Goal: Find specific page/section: Find specific page/section

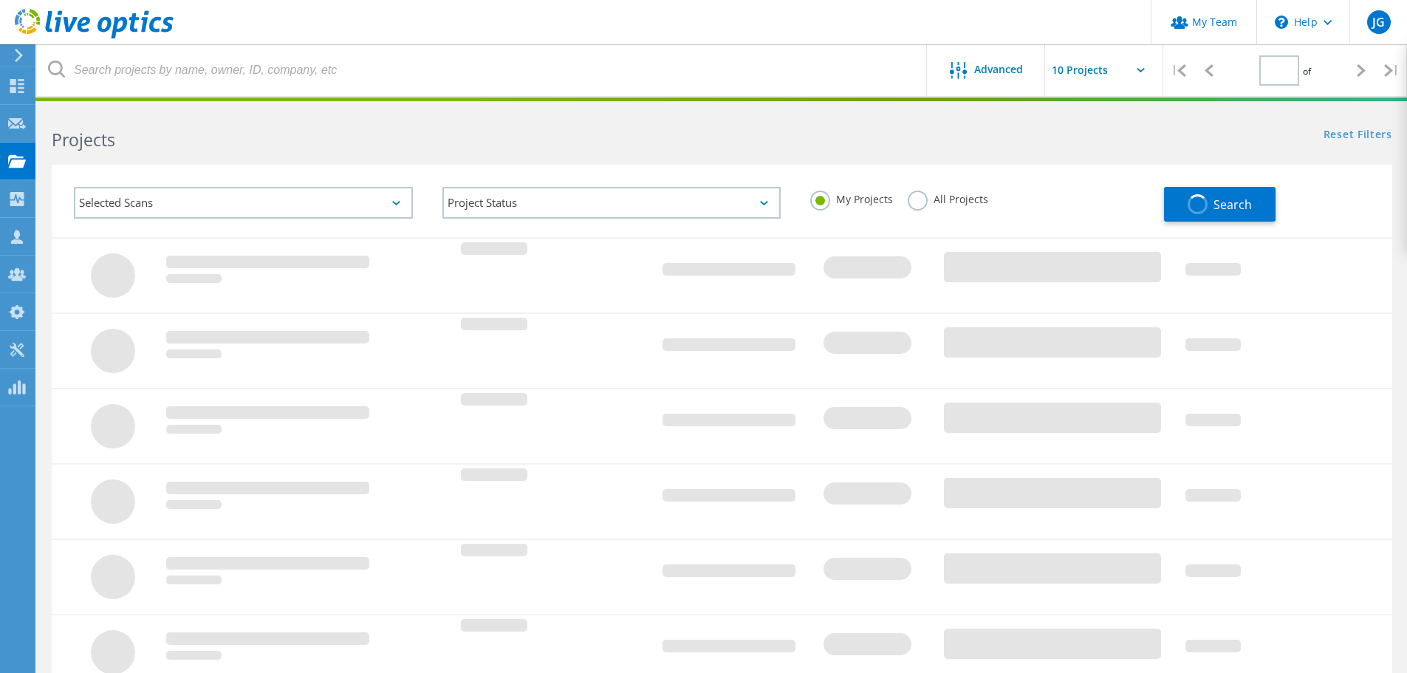
type input "1"
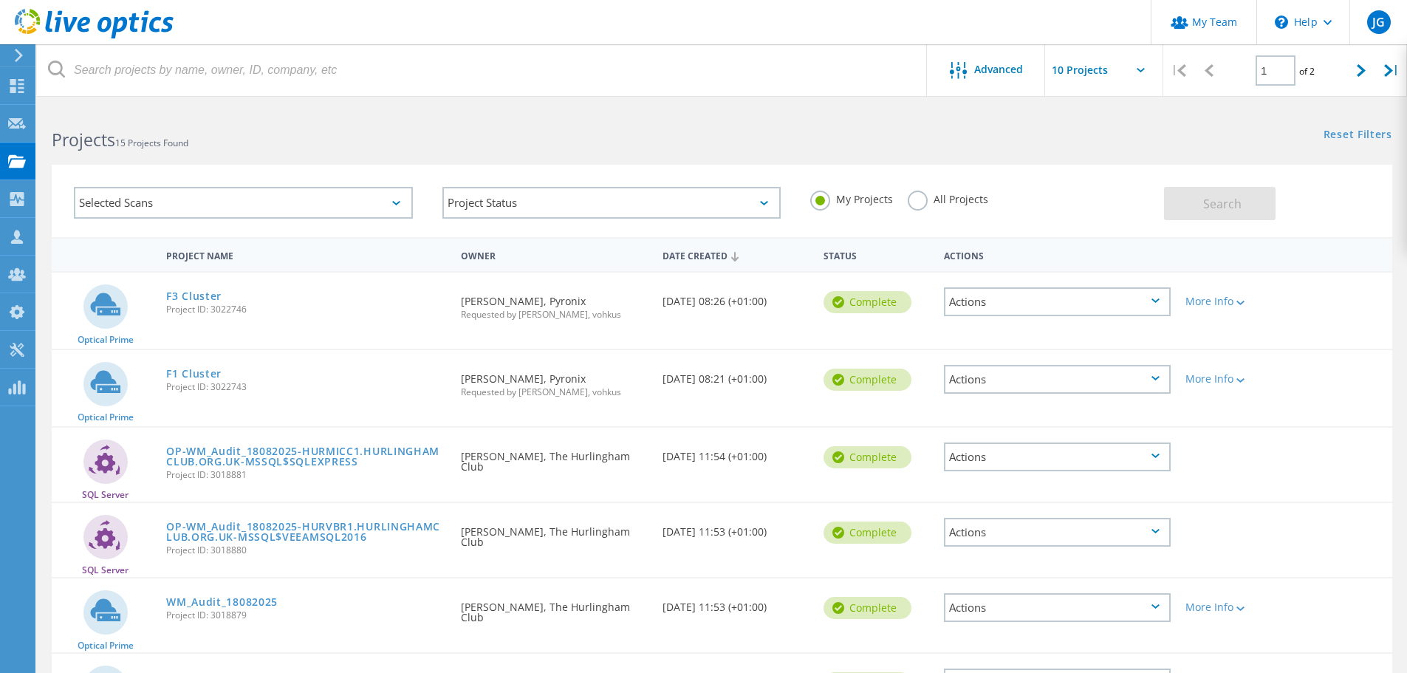
click at [920, 199] on label "All Projects" at bounding box center [948, 198] width 81 height 14
click at [0, 0] on input "All Projects" at bounding box center [0, 0] width 0 height 0
click at [1229, 205] on span "Search" at bounding box center [1222, 204] width 38 height 16
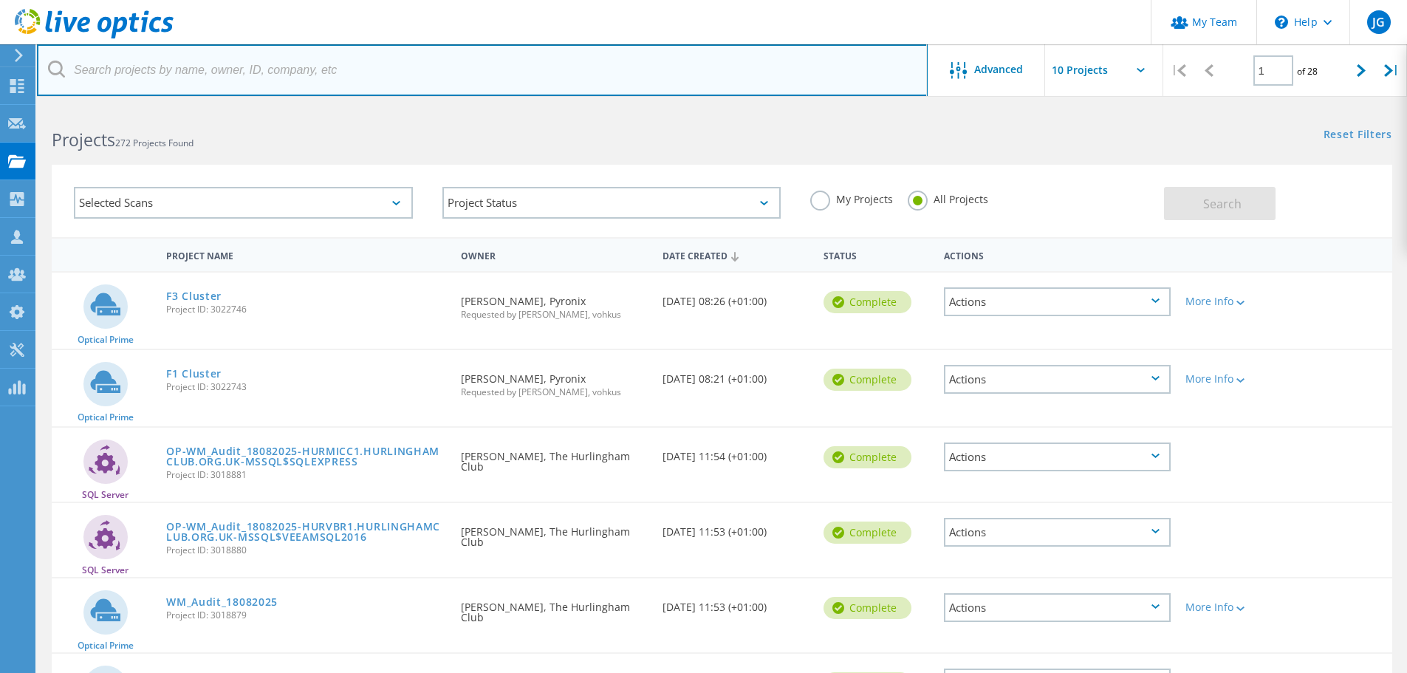
click at [185, 65] on input "text" at bounding box center [482, 70] width 891 height 52
type input "hurlington"
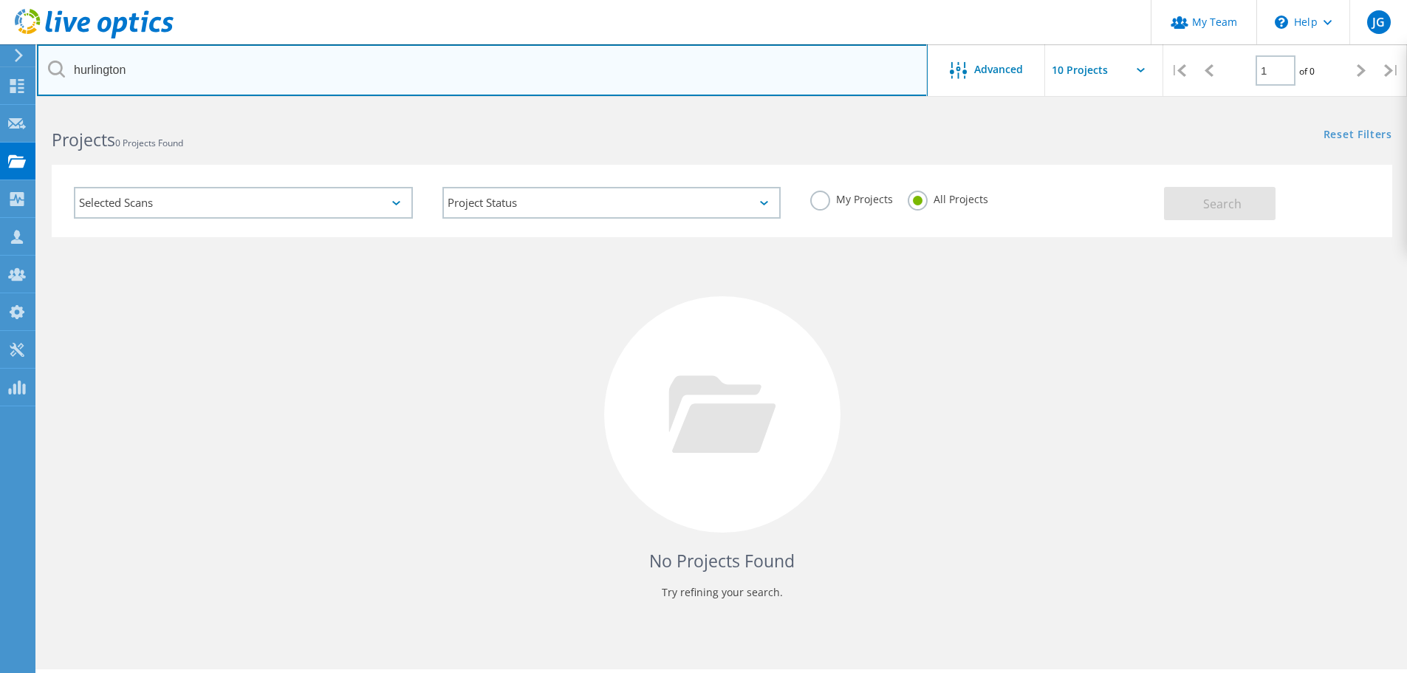
click at [144, 75] on input "hurlington" at bounding box center [482, 70] width 891 height 52
click at [107, 68] on input "hurlington" at bounding box center [482, 70] width 891 height 52
drag, startPoint x: 141, startPoint y: 72, endPoint x: 45, endPoint y: 57, distance: 97.2
click at [47, 57] on input "hurlington" at bounding box center [482, 70] width 891 height 52
